Goal: Task Accomplishment & Management: Use online tool/utility

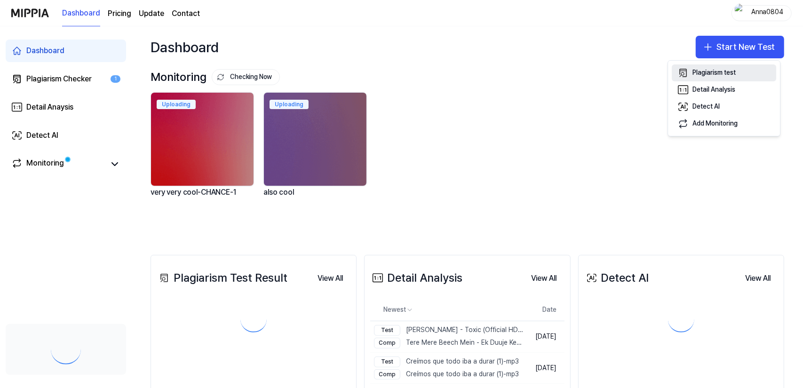
click at [719, 74] on div "Plagiarism test" at bounding box center [714, 72] width 43 height 9
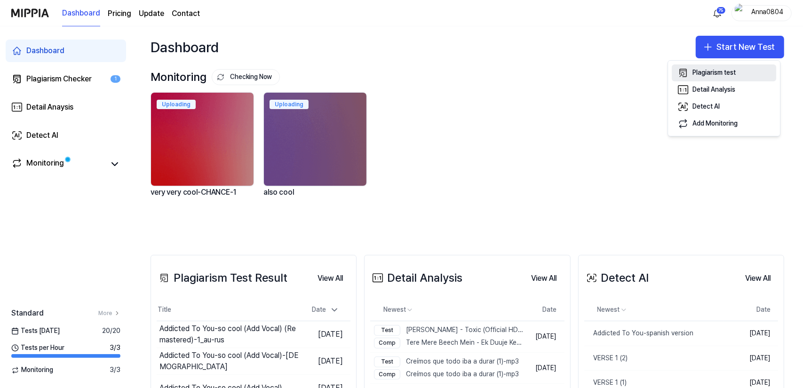
click at [697, 76] on div "Plagiarism test" at bounding box center [714, 72] width 43 height 9
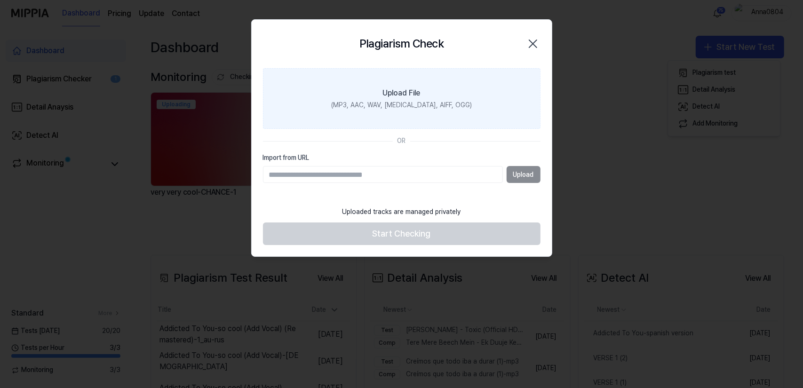
click at [417, 105] on div "(MP3, AAC, WAV, [MEDICAL_DATA], AIFF, OGG)" at bounding box center [401, 105] width 141 height 9
click at [0, 0] on input "Upload File (MP3, AAC, WAV, [MEDICAL_DATA], AIFF, OGG)" at bounding box center [0, 0] width 0 height 0
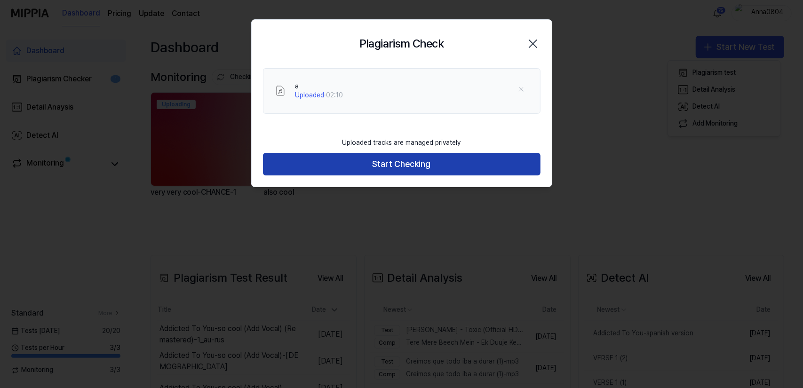
click at [425, 168] on button "Start Checking" at bounding box center [402, 164] width 278 height 23
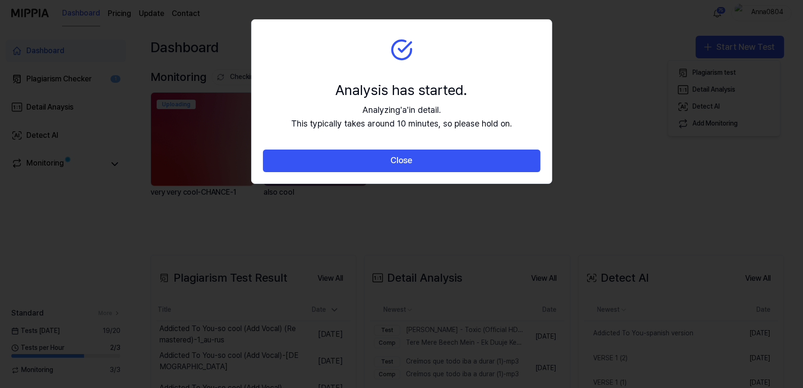
click at [425, 168] on button "Close" at bounding box center [402, 161] width 278 height 23
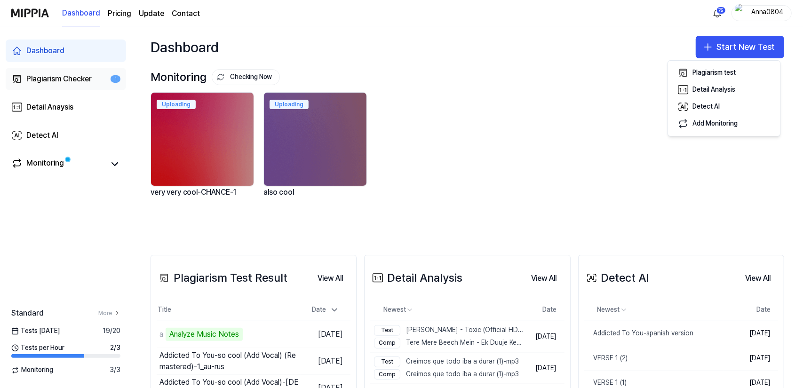
click at [63, 83] on div "Plagiarism Checker" at bounding box center [58, 78] width 65 height 11
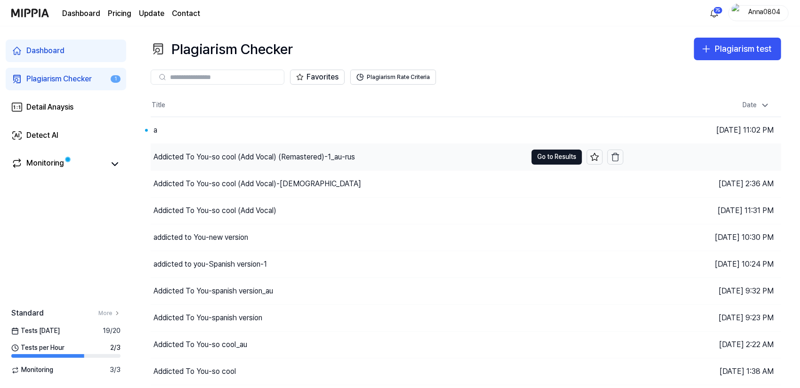
click at [324, 153] on div "Addicted To You-so cool (Add Vocal) (Remastered)-1_au-rus" at bounding box center [253, 157] width 201 height 11
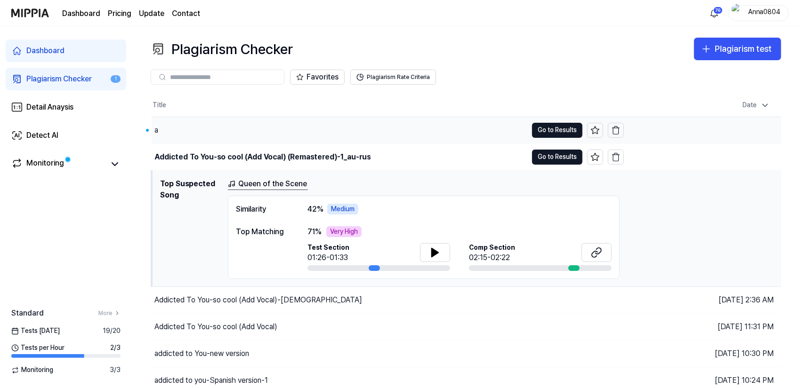
click at [208, 133] on div "a" at bounding box center [340, 130] width 376 height 26
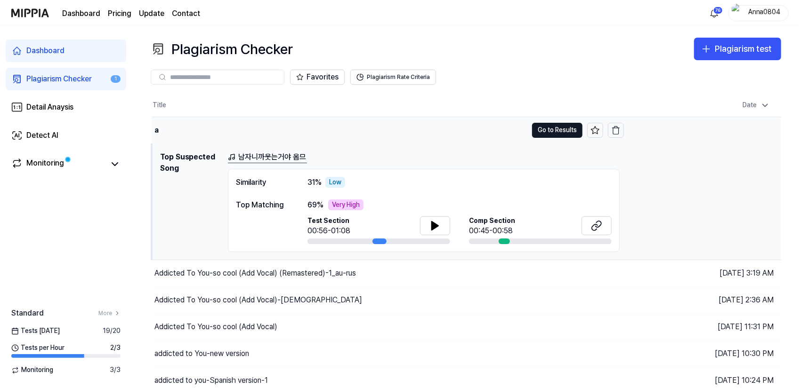
click at [229, 125] on div "a" at bounding box center [340, 130] width 376 height 26
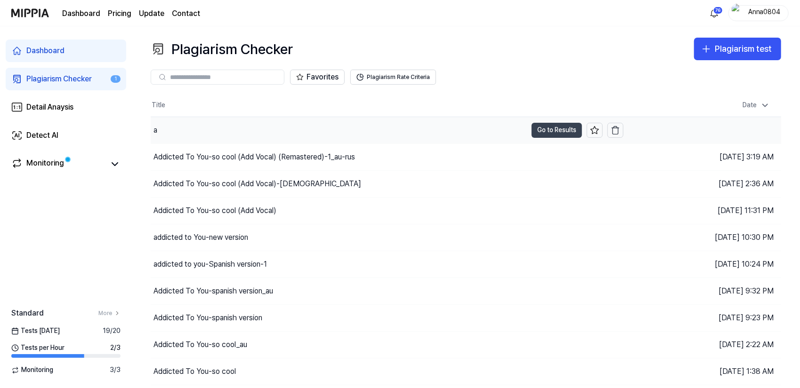
click at [562, 125] on button "Go to Results" at bounding box center [556, 130] width 50 height 15
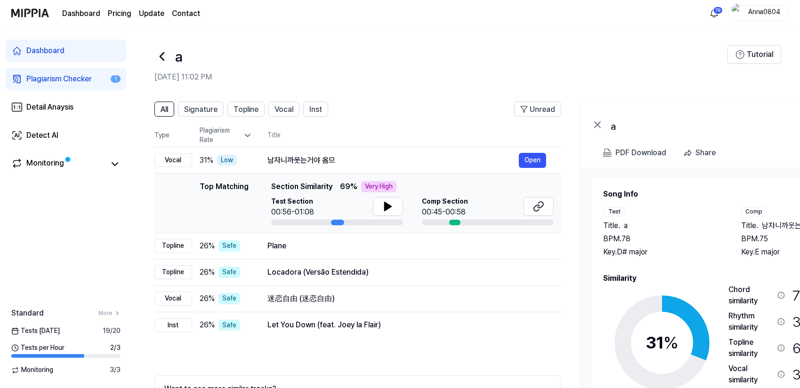
drag, startPoint x: 684, startPoint y: 280, endPoint x: 716, endPoint y: 268, distance: 34.1
click at [716, 268] on div "Song Info Test Title . a BPM. 78 Key. D# major Comp Title . 남자니까웃는거야 옴므 BPM. 75…" at bounding box center [731, 318] width 257 height 258
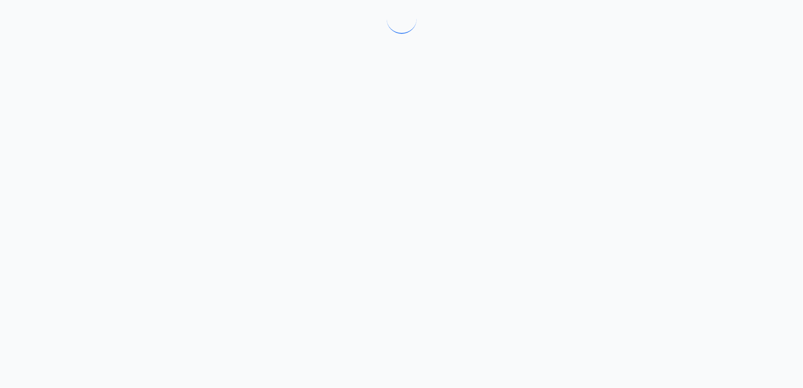
drag, startPoint x: 399, startPoint y: 207, endPoint x: 386, endPoint y: 207, distance: 13.2
click at [386, 207] on div at bounding box center [401, 194] width 803 height 388
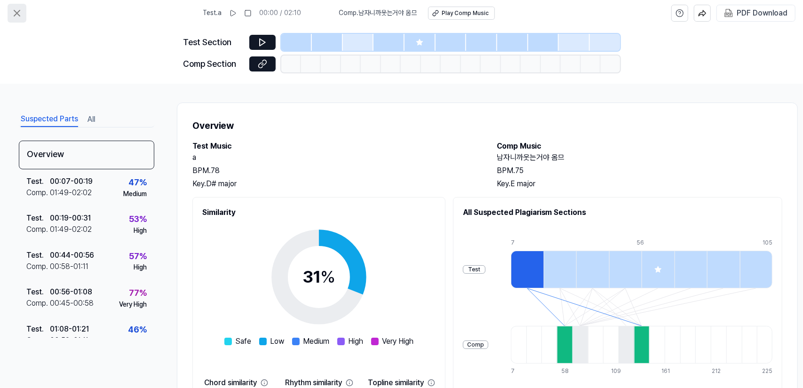
click at [16, 11] on icon at bounding box center [16, 13] width 11 height 11
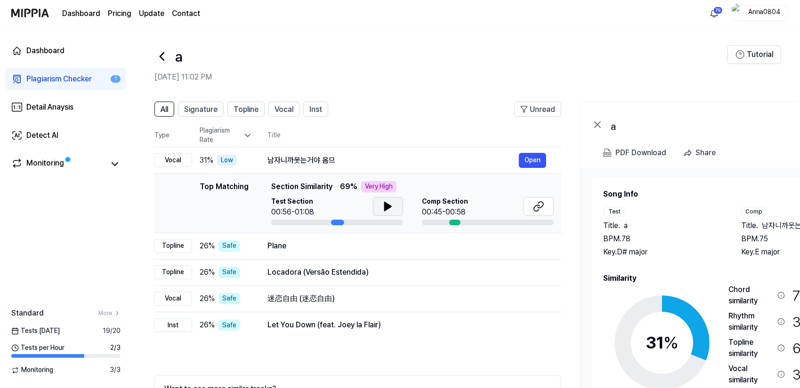
click at [383, 204] on icon at bounding box center [387, 206] width 11 height 11
click at [63, 79] on div "Plagiarism Checker" at bounding box center [58, 78] width 65 height 11
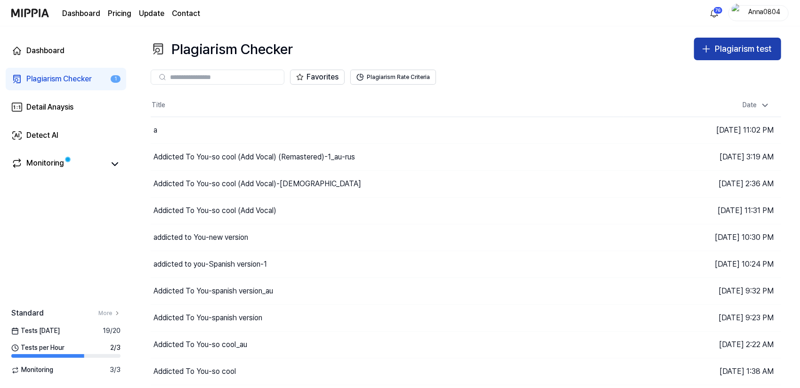
click at [722, 49] on div "Plagiarism test" at bounding box center [742, 49] width 57 height 14
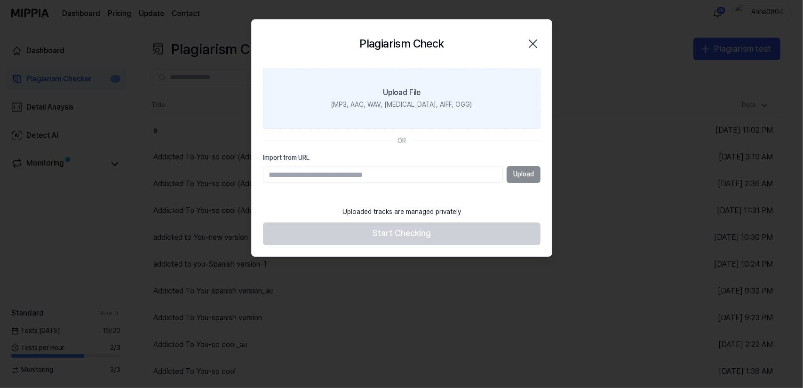
click at [435, 103] on div "(MP3, AAC, WAV, [MEDICAL_DATA], AIFF, OGG)" at bounding box center [401, 105] width 141 height 9
click at [0, 0] on input "Upload File (MP3, AAC, WAV, [MEDICAL_DATA], AIFF, OGG)" at bounding box center [0, 0] width 0 height 0
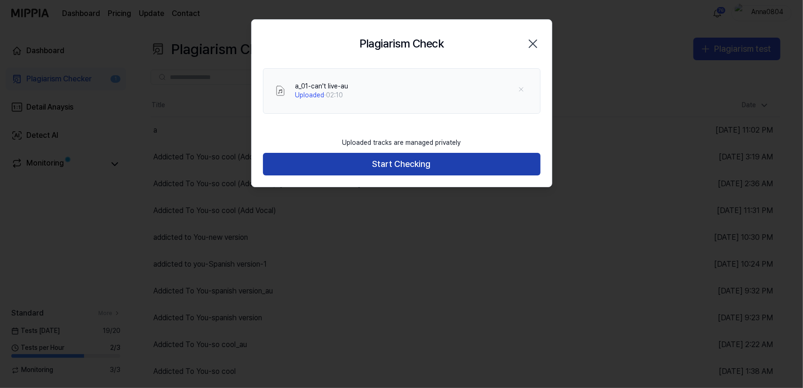
click at [418, 165] on button "Start Checking" at bounding box center [402, 164] width 278 height 23
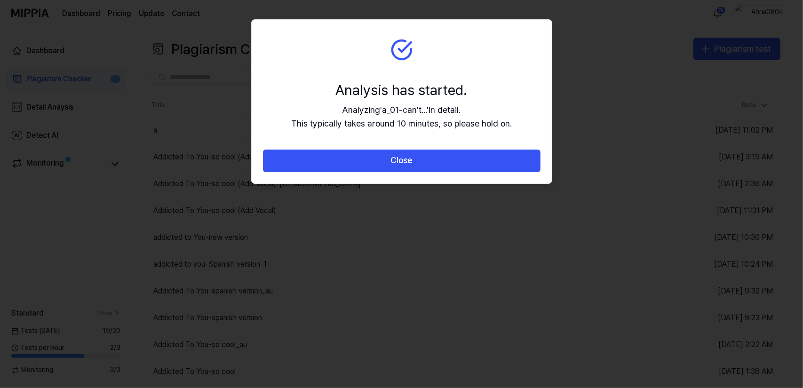
click at [418, 165] on button "Close" at bounding box center [402, 161] width 278 height 23
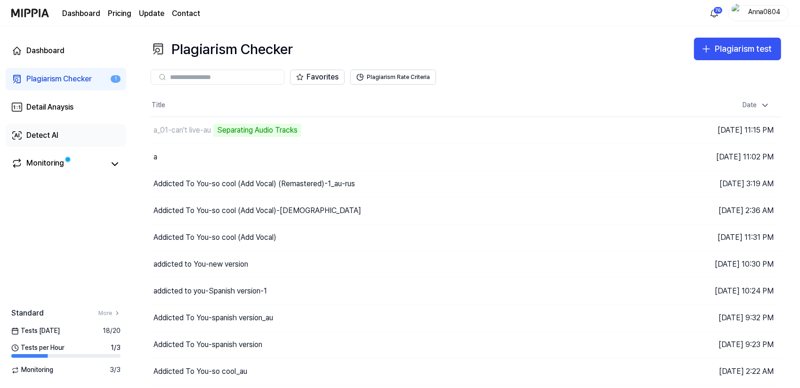
click at [62, 132] on link "Detect AI" at bounding box center [66, 135] width 120 height 23
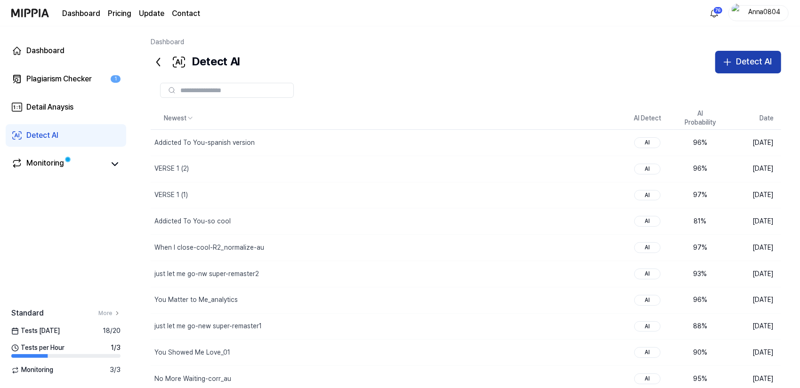
click at [740, 56] on div "Detect AI" at bounding box center [754, 62] width 36 height 14
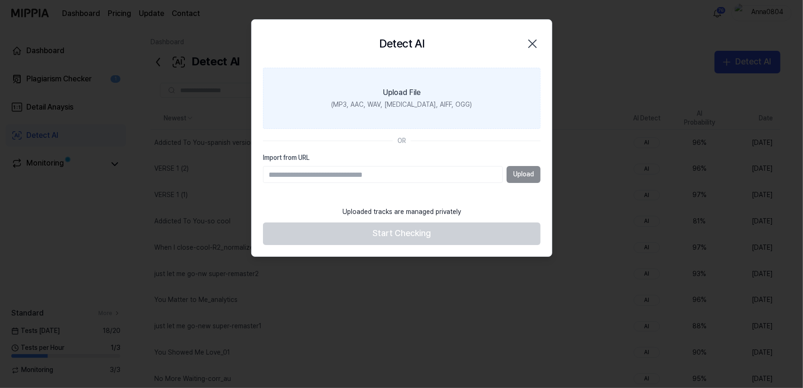
click at [443, 101] on div "(MP3, AAC, WAV, [MEDICAL_DATA], AIFF, OGG)" at bounding box center [401, 105] width 141 height 9
click at [0, 0] on input "Upload File (MP3, AAC, WAV, [MEDICAL_DATA], AIFF, OGG)" at bounding box center [0, 0] width 0 height 0
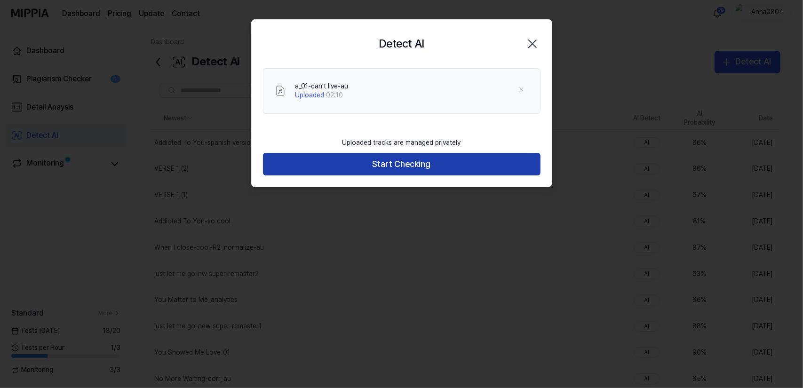
click at [460, 161] on button "Start Checking" at bounding box center [402, 164] width 278 height 23
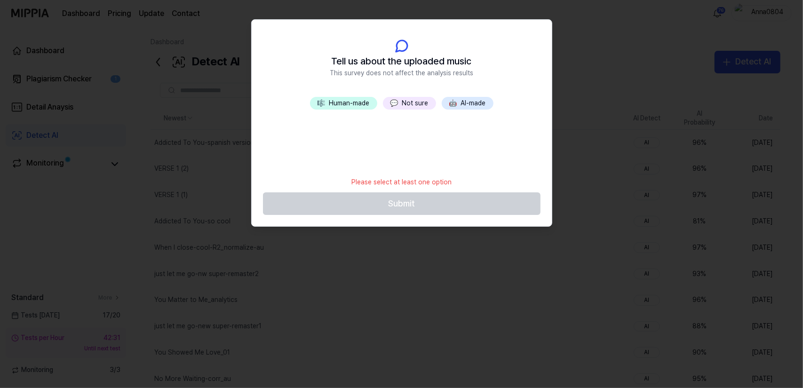
click at [420, 98] on button "💬 Not sure" at bounding box center [409, 103] width 53 height 13
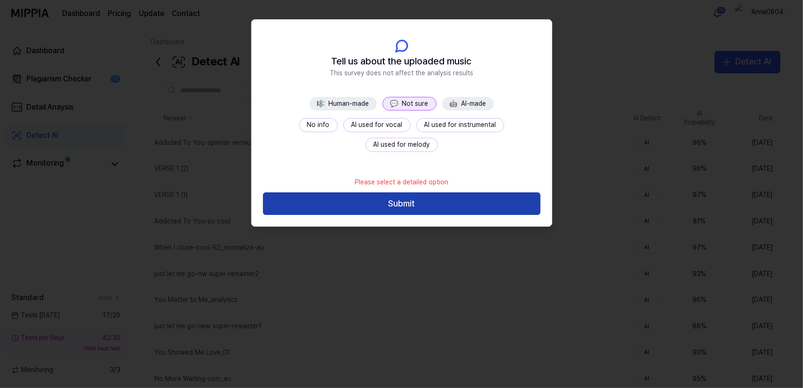
click at [421, 202] on button "Submit" at bounding box center [402, 203] width 278 height 23
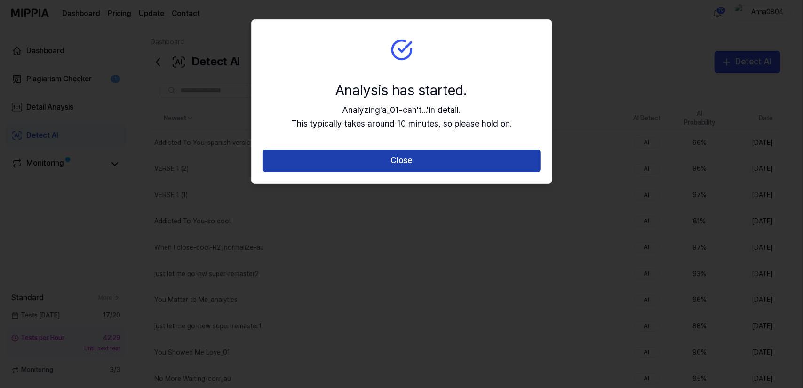
click at [422, 160] on button "Close" at bounding box center [402, 161] width 278 height 23
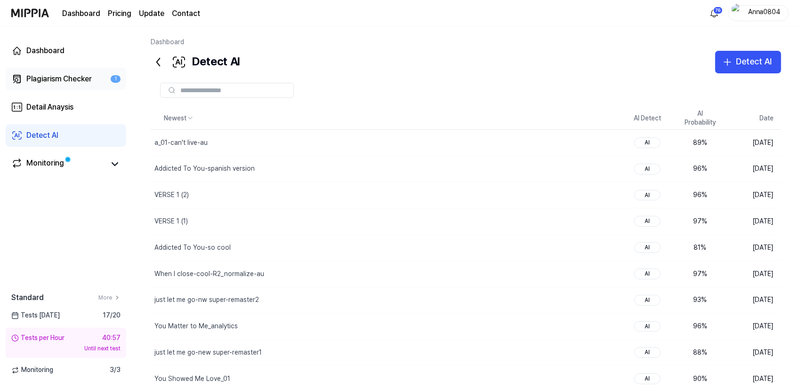
click at [72, 83] on div "Plagiarism Checker" at bounding box center [58, 78] width 65 height 11
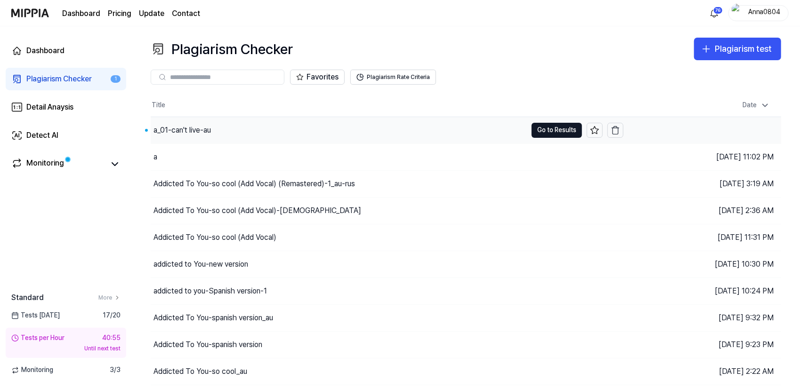
click at [184, 131] on div "a_01-can't live-au" at bounding box center [181, 130] width 57 height 11
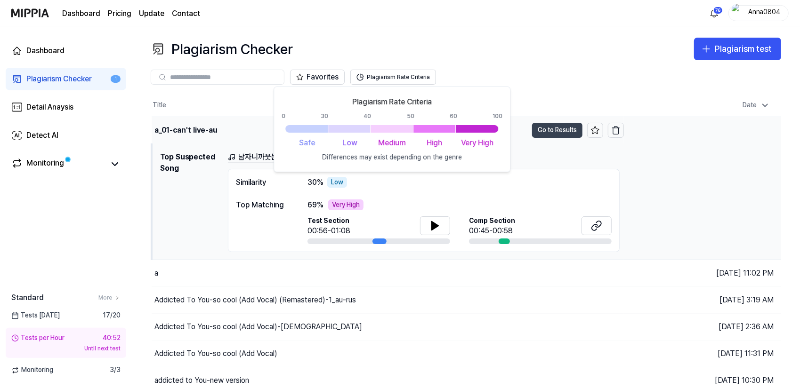
click at [548, 131] on button "Go to Results" at bounding box center [557, 130] width 50 height 15
